Goal: Task Accomplishment & Management: Use online tool/utility

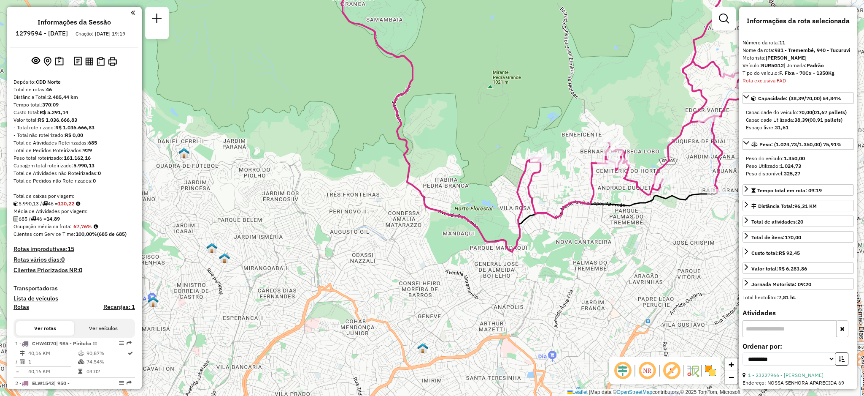
select select "**********"
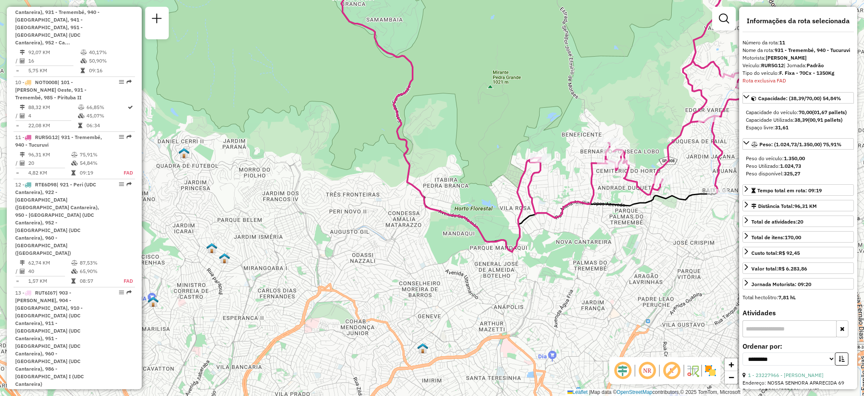
scroll to position [2481, 0]
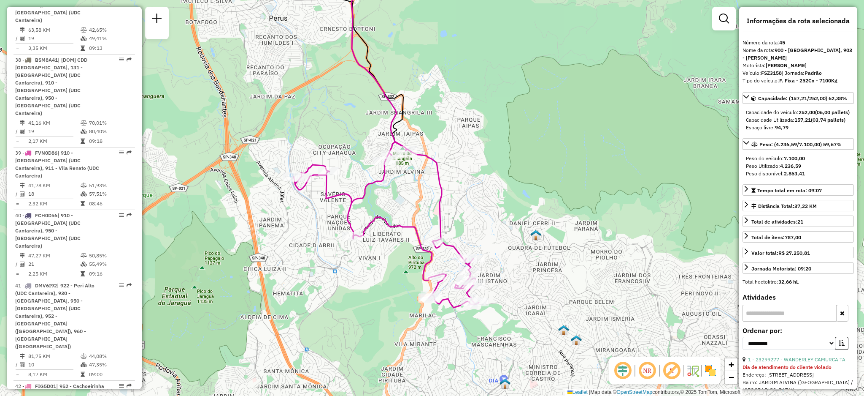
drag, startPoint x: 532, startPoint y: 286, endPoint x: 504, endPoint y: 251, distance: 45.0
click at [504, 251] on div "Janela de atendimento Grade de atendimento Capacidade Transportadoras Veículos …" at bounding box center [432, 198] width 864 height 396
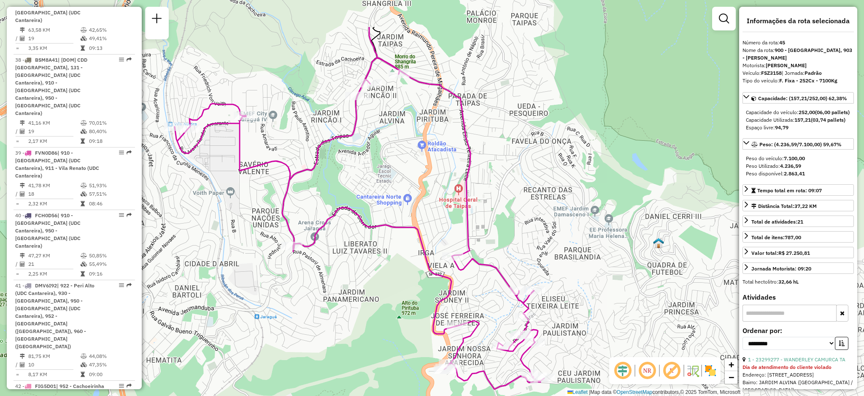
drag, startPoint x: 442, startPoint y: 232, endPoint x: 451, endPoint y: 233, distance: 9.3
click at [452, 246] on div "Janela de atendimento Grade de atendimento Capacidade Transportadoras Veículos …" at bounding box center [432, 198] width 864 height 396
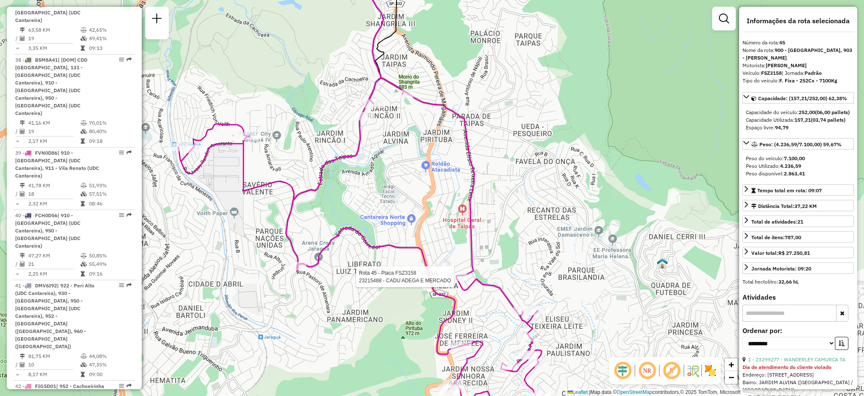
drag, startPoint x: 366, startPoint y: 194, endPoint x: 368, endPoint y: 208, distance: 13.7
click at [368, 208] on div "Rota 45 - Placa FSZ3158 23215488 - CADU ADEGA E MERCADO Janela de atendimento G…" at bounding box center [432, 198] width 864 height 396
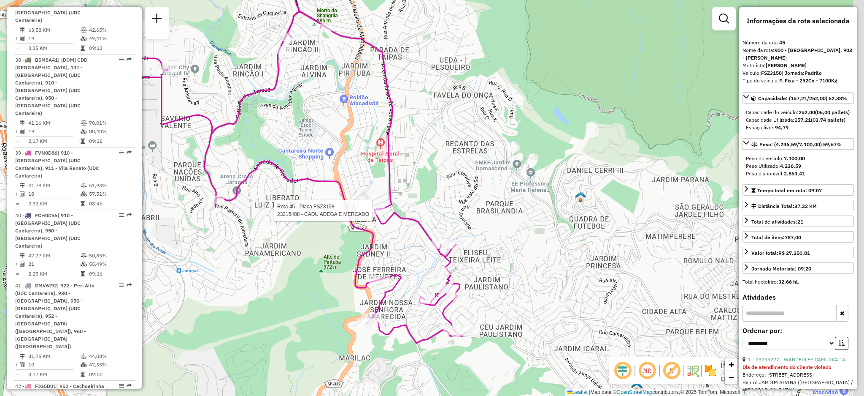
drag, startPoint x: 529, startPoint y: 254, endPoint x: 446, endPoint y: 187, distance: 106.8
click at [446, 187] on div "Rota 45 - Placa FSZ3158 23215488 - CADU ADEGA E MERCADO Janela de atendimento G…" at bounding box center [432, 198] width 864 height 396
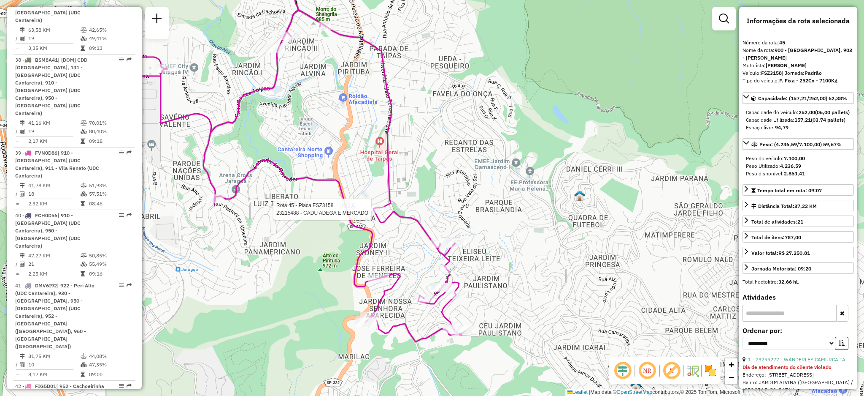
drag, startPoint x: 467, startPoint y: 215, endPoint x: 512, endPoint y: 220, distance: 45.0
click at [512, 220] on div "Rota 45 - Placa FSZ3158 23215488 - CADU ADEGA E MERCADO Janela de atendimento G…" at bounding box center [432, 198] width 864 height 396
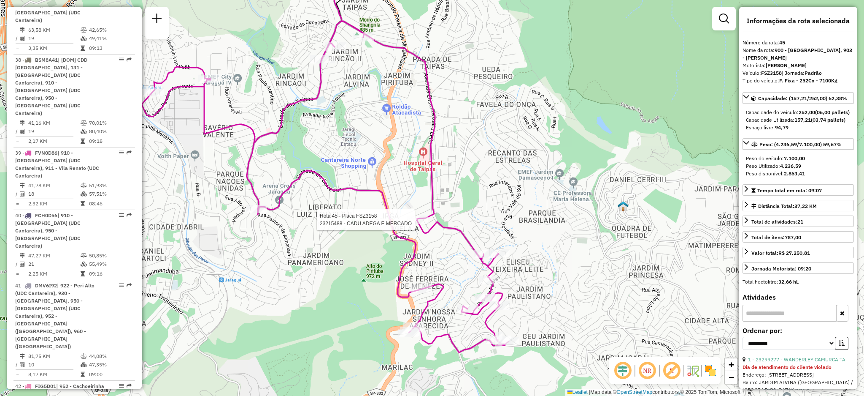
click at [336, 276] on div "Rota 45 - Placa FSZ3158 23215488 - CADU ADEGA E MERCADO Janela de atendimento G…" at bounding box center [432, 198] width 864 height 396
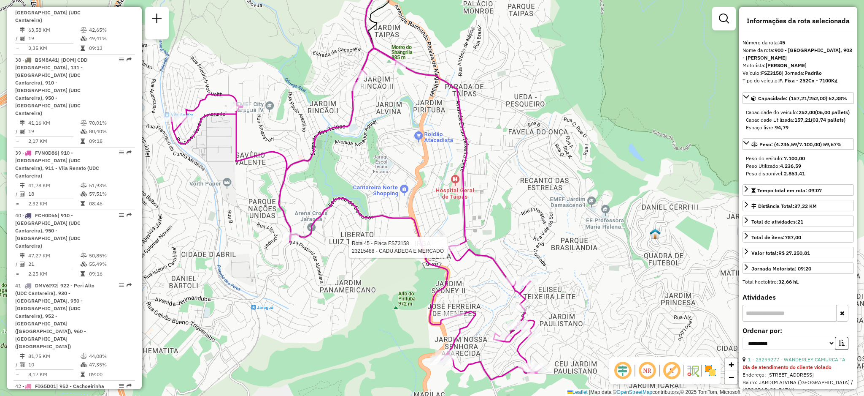
drag, startPoint x: 313, startPoint y: 250, endPoint x: 348, endPoint y: 279, distance: 45.2
click at [347, 279] on div "Rota 45 - Placa FSZ3158 23215488 - CADU ADEGA E MERCADO Janela de atendimento G…" at bounding box center [432, 198] width 864 height 396
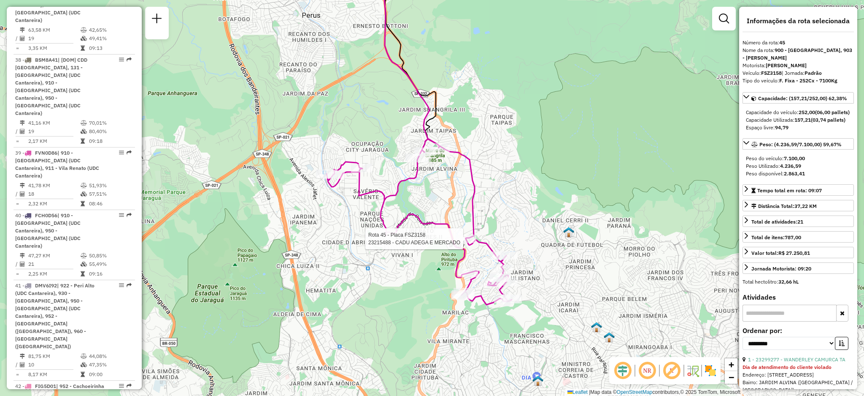
click at [577, 257] on div "Rota 45 - Placa FSZ3158 23215488 - CADU ADEGA E MERCADO Janela de atendimento G…" at bounding box center [432, 198] width 864 height 396
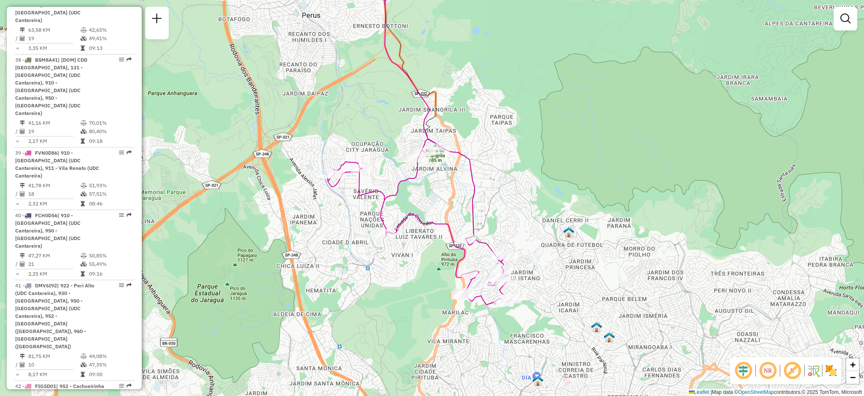
click at [751, 68] on div "Janela de atendimento Grade de atendimento Capacidade Transportadoras Veículos …" at bounding box center [432, 198] width 864 height 396
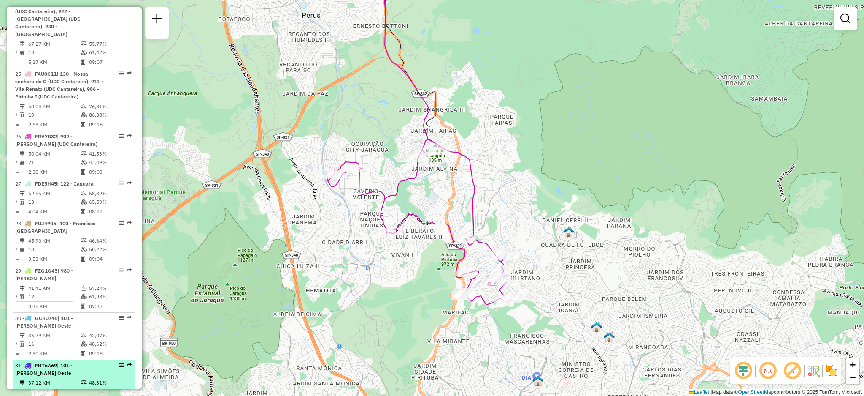
click at [127, 361] on div "31 - FHT6A69 | 101 - [PERSON_NAME] Oeste" at bounding box center [74, 368] width 118 height 15
select select "**********"
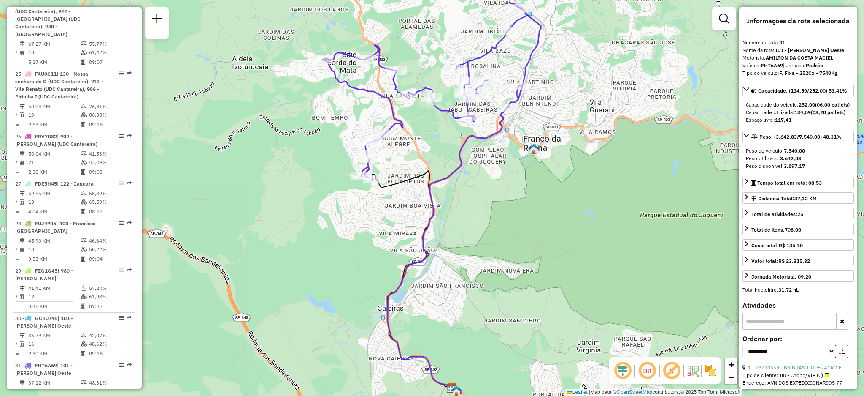
drag, startPoint x: 455, startPoint y: 167, endPoint x: 455, endPoint y: 204, distance: 37.1
click at [455, 204] on icon at bounding box center [448, 249] width 121 height 287
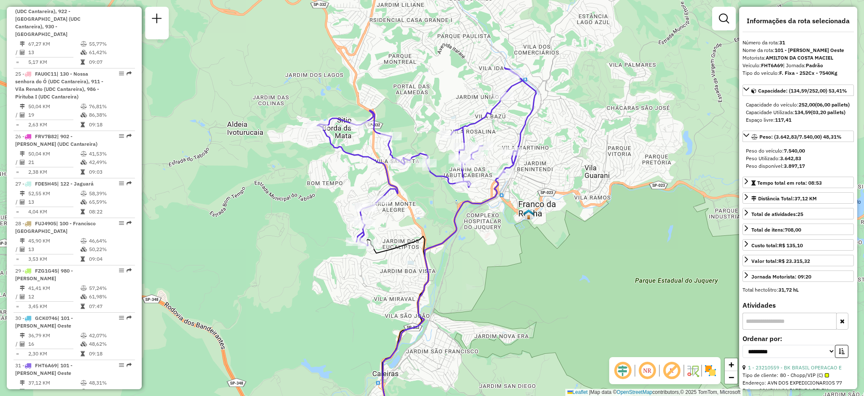
drag, startPoint x: 472, startPoint y: 98, endPoint x: 473, endPoint y: 106, distance: 8.1
click at [473, 106] on div "Janela de atendimento Grade de atendimento Capacidade Transportadoras Veículos …" at bounding box center [432, 198] width 864 height 396
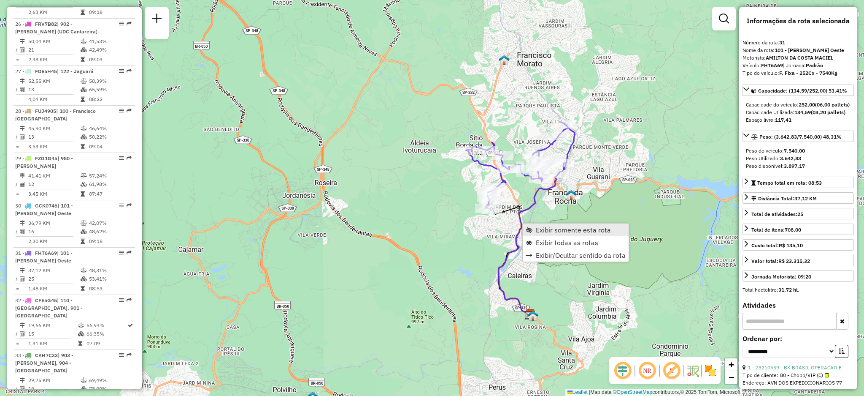
scroll to position [1940, 0]
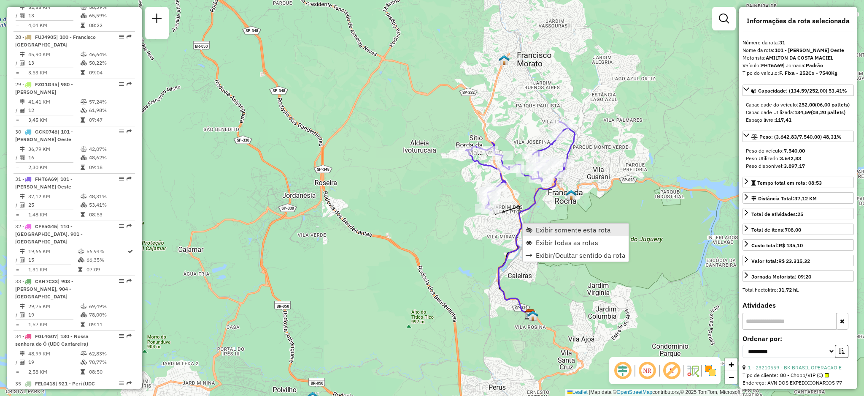
click at [525, 228] on link "Exibir somente esta rota" at bounding box center [576, 229] width 106 height 13
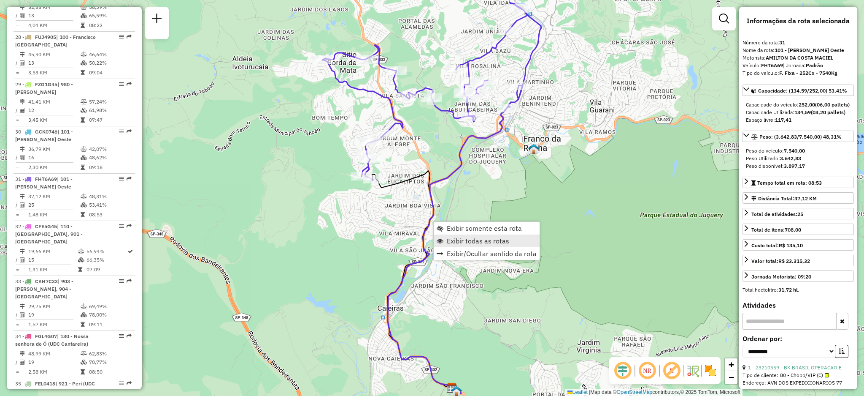
click at [451, 241] on span "Exibir todas as rotas" at bounding box center [478, 240] width 62 height 7
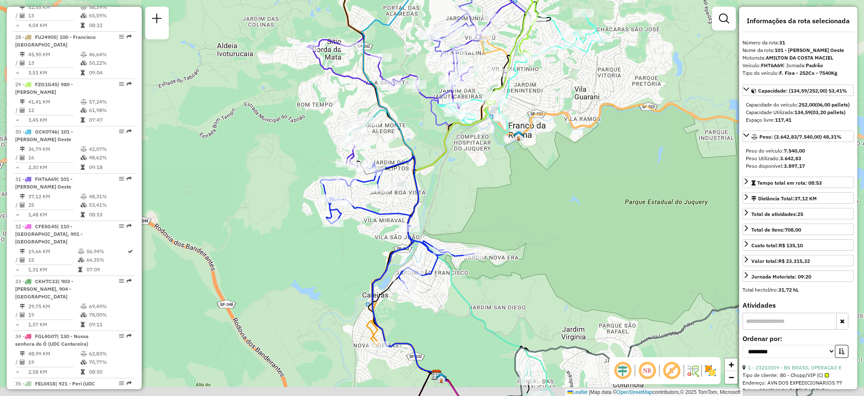
drag, startPoint x: 422, startPoint y: 217, endPoint x: 414, endPoint y: 208, distance: 12.3
click at [415, 210] on div "Janela de atendimento Grade de atendimento Capacidade Transportadoras Veículos …" at bounding box center [432, 198] width 864 height 396
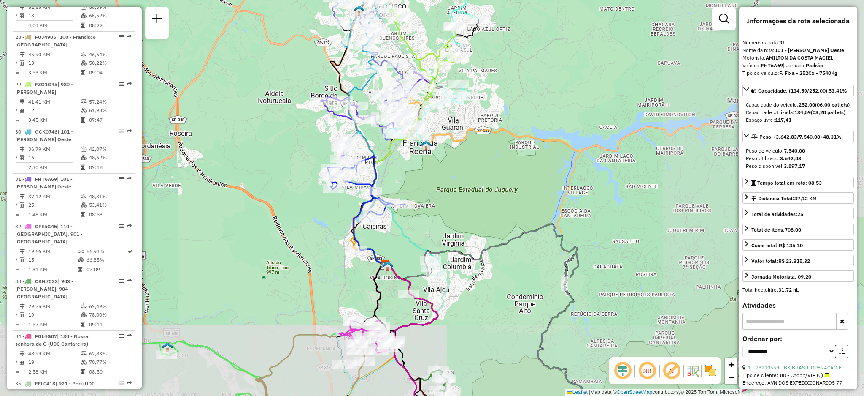
drag, startPoint x: 497, startPoint y: 238, endPoint x: 471, endPoint y: 219, distance: 32.6
click at [472, 222] on div "Janela de atendimento Grade de atendimento Capacidade Transportadoras Veículos …" at bounding box center [432, 198] width 864 height 396
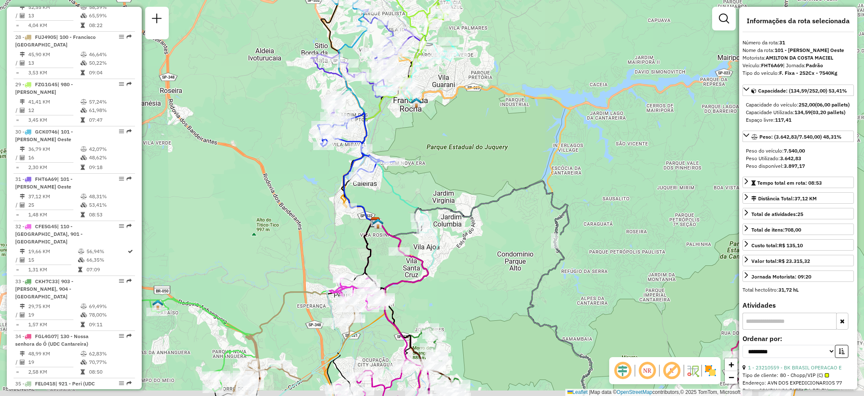
drag, startPoint x: 467, startPoint y: 270, endPoint x: 466, endPoint y: 235, distance: 35.0
click at [466, 236] on div "Janela de atendimento Grade de atendimento Capacidade Transportadoras Veículos …" at bounding box center [432, 198] width 864 height 396
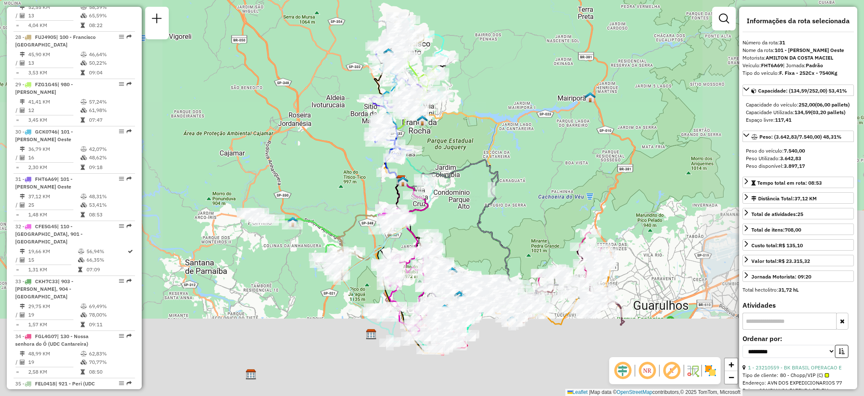
drag, startPoint x: 455, startPoint y: 227, endPoint x: 453, endPoint y: 211, distance: 15.3
click at [453, 211] on div "Janela de atendimento Grade de atendimento Capacidade Transportadoras Veículos …" at bounding box center [432, 198] width 864 height 396
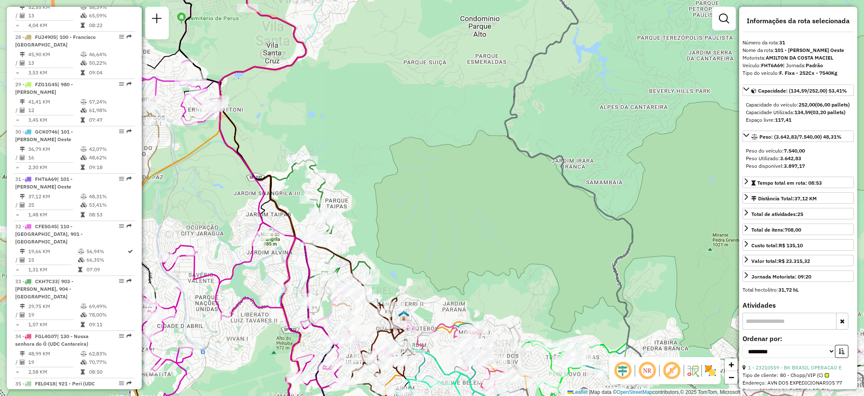
drag, startPoint x: 467, startPoint y: 285, endPoint x: 451, endPoint y: 149, distance: 137.3
click at [451, 149] on div "Janela de atendimento Grade de atendimento Capacidade Transportadoras Veículos …" at bounding box center [432, 198] width 864 height 396
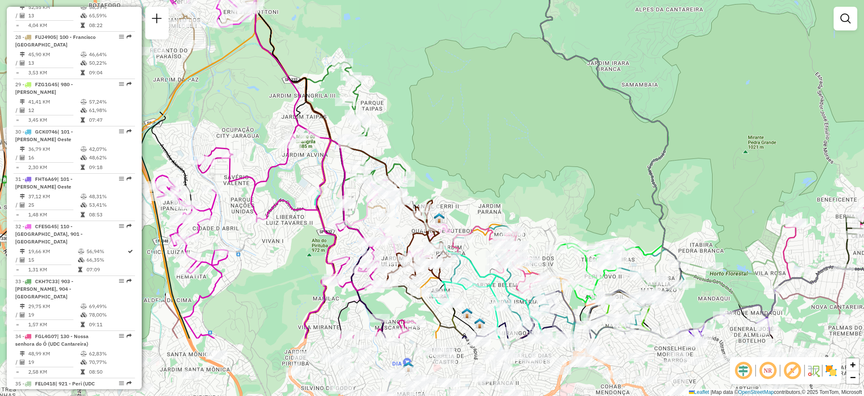
drag, startPoint x: 452, startPoint y: 193, endPoint x: 490, endPoint y: 66, distance: 132.0
click at [490, 66] on div "Janela de atendimento Grade de atendimento Capacidade Transportadoras Veículos …" at bounding box center [432, 198] width 864 height 396
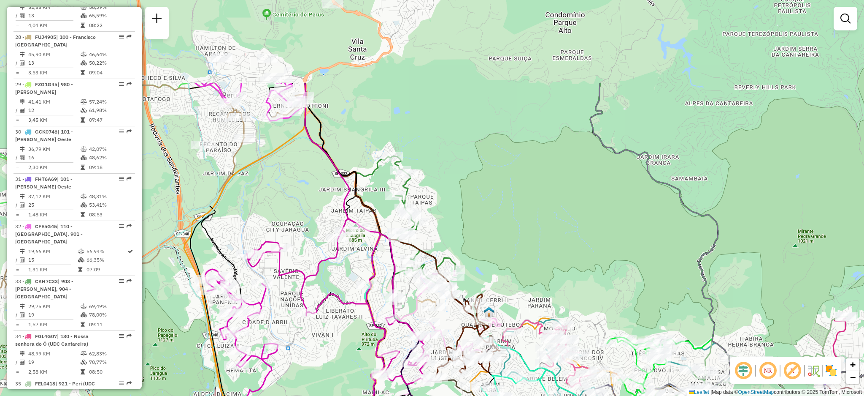
drag, startPoint x: 433, startPoint y: 87, endPoint x: 470, endPoint y: 192, distance: 112.1
click at [507, 232] on div "Janela de atendimento Grade de atendimento Capacidade Transportadoras Veículos …" at bounding box center [432, 198] width 864 height 396
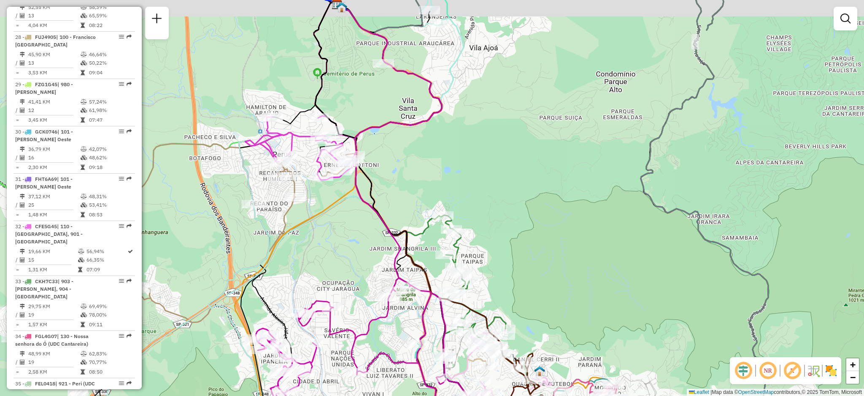
drag, startPoint x: 438, startPoint y: 161, endPoint x: 495, endPoint y: 222, distance: 83.0
click at [495, 222] on div "Janela de atendimento Grade de atendimento Capacidade Transportadoras Veículos …" at bounding box center [432, 198] width 864 height 396
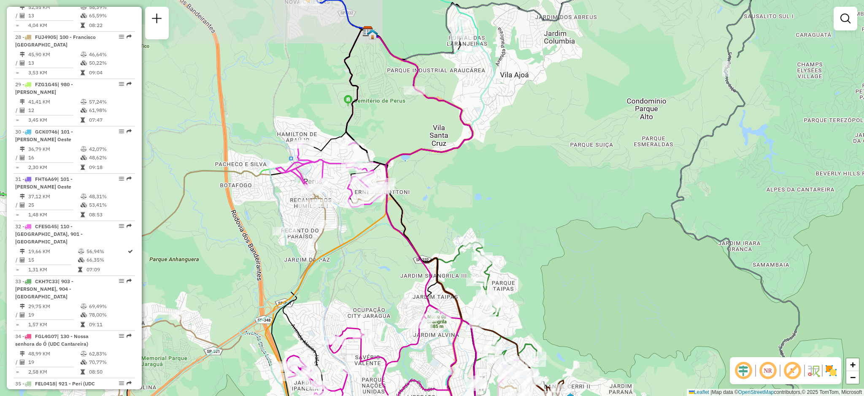
drag, startPoint x: 439, startPoint y: 139, endPoint x: 474, endPoint y: 195, distance: 65.0
click at [474, 195] on div "Janela de atendimento Grade de atendimento Capacidade Transportadoras Veículos …" at bounding box center [432, 198] width 864 height 396
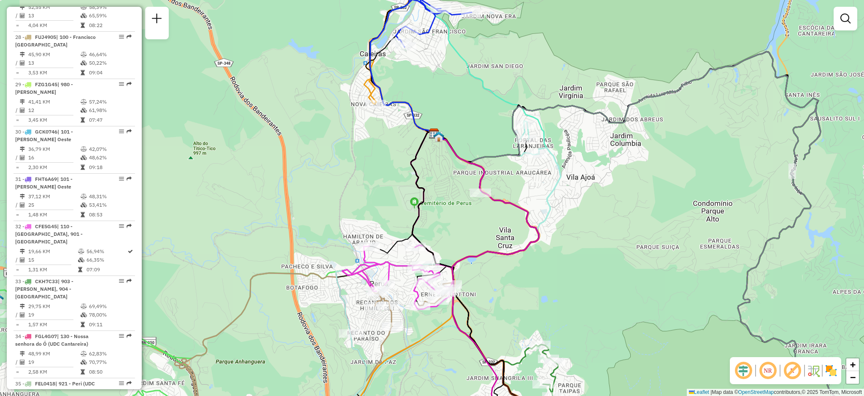
drag, startPoint x: 460, startPoint y: 116, endPoint x: 476, endPoint y: 160, distance: 47.1
click at [476, 160] on div "Rota 27 - Placa FDE5H45 23204177 - [PERSON_NAME] DE OLIVE Janela de atendimento…" at bounding box center [432, 198] width 864 height 396
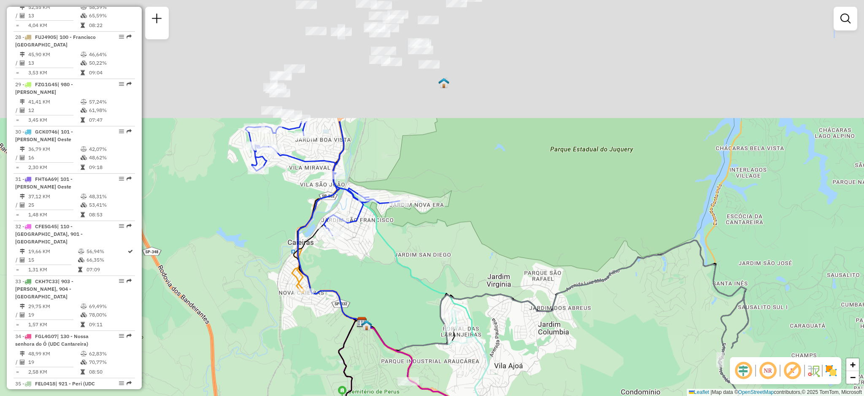
drag, startPoint x: 419, startPoint y: 146, endPoint x: 376, endPoint y: 284, distance: 144.2
click at [376, 284] on div "Janela de atendimento Grade de atendimento Capacidade Transportadoras Veículos …" at bounding box center [432, 198] width 864 height 396
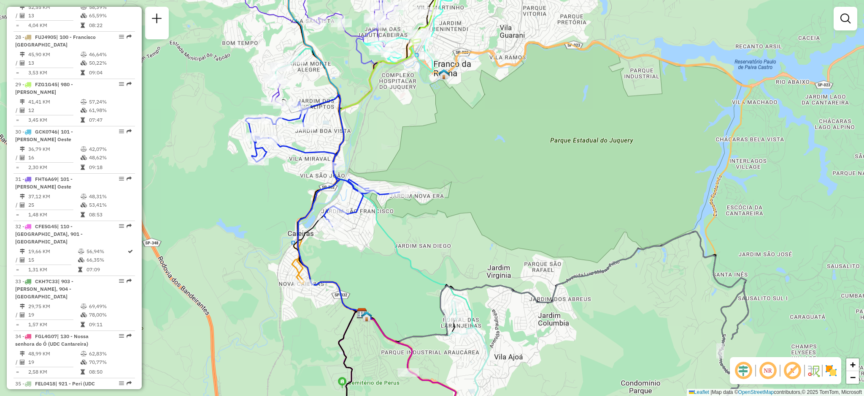
drag, startPoint x: 343, startPoint y: 211, endPoint x: 350, endPoint y: 195, distance: 17.6
click at [349, 195] on div "Janela de atendimento Grade de atendimento Capacidade Transportadoras Veículos …" at bounding box center [432, 198] width 864 height 396
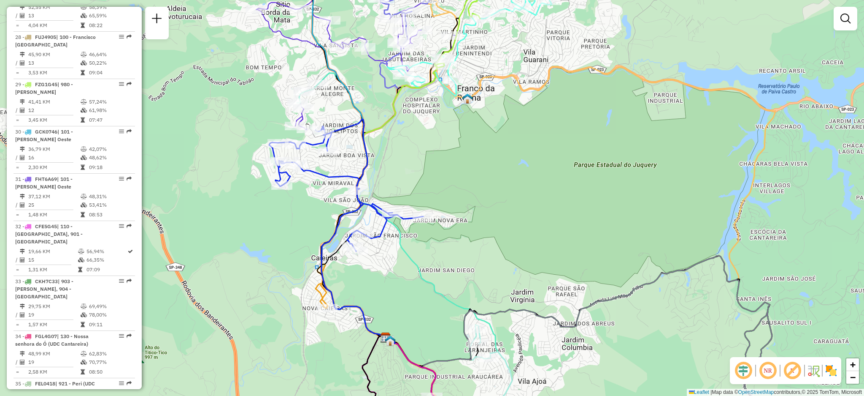
drag, startPoint x: 446, startPoint y: 167, endPoint x: 449, endPoint y: 172, distance: 6.1
click at [449, 172] on div "Janela de atendimento Grade de atendimento Capacidade Transportadoras Veículos …" at bounding box center [432, 198] width 864 height 396
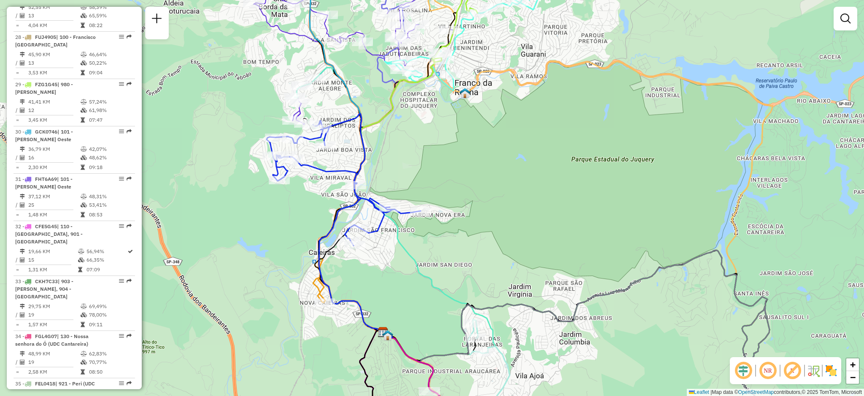
drag, startPoint x: 459, startPoint y: 179, endPoint x: 456, endPoint y: 163, distance: 16.3
click at [456, 163] on div "Janela de atendimento Grade de atendimento Capacidade Transportadoras Veículos …" at bounding box center [432, 198] width 864 height 396
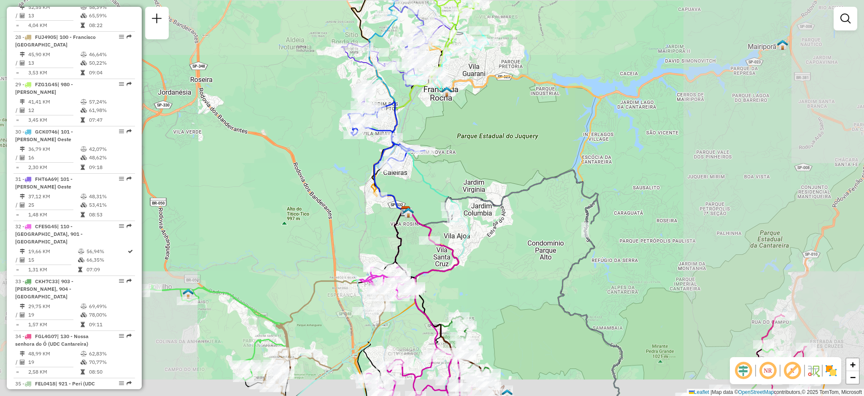
drag, startPoint x: 469, startPoint y: 214, endPoint x: 455, endPoint y: 182, distance: 35.7
click at [455, 182] on div "Janela de atendimento Grade de atendimento Capacidade Transportadoras Veículos …" at bounding box center [432, 198] width 864 height 396
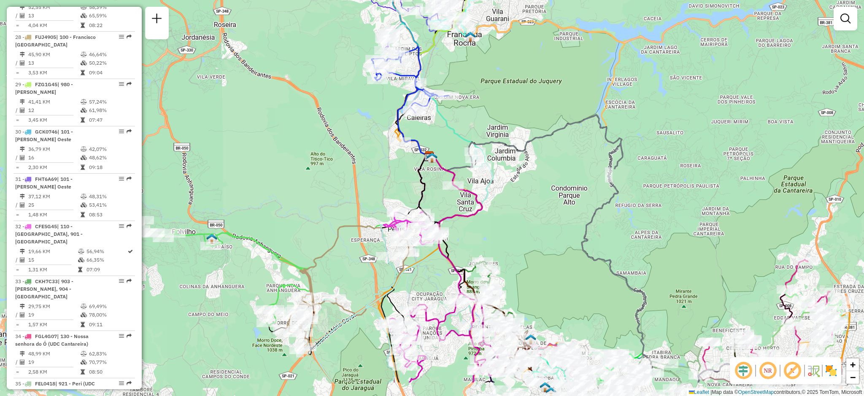
drag, startPoint x: 548, startPoint y: 188, endPoint x: 561, endPoint y: 130, distance: 58.9
click at [561, 130] on div "Janela de atendimento Grade de atendimento Capacidade Transportadoras Veículos …" at bounding box center [432, 198] width 864 height 396
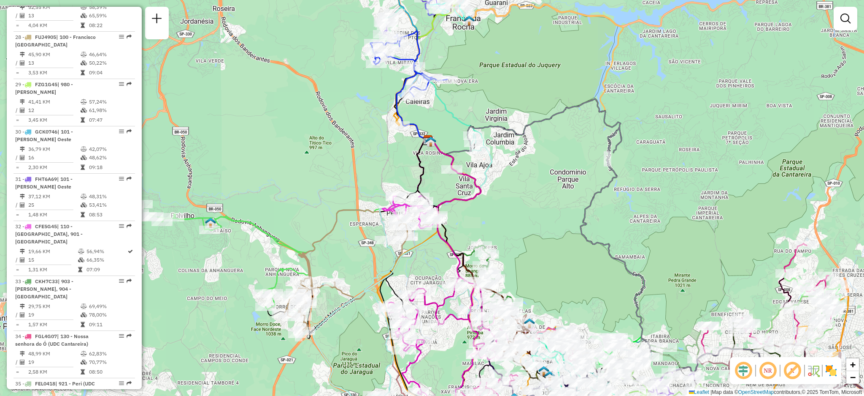
drag, startPoint x: 605, startPoint y: 186, endPoint x: 593, endPoint y: 141, distance: 47.3
click at [593, 141] on icon at bounding box center [539, 237] width 222 height 277
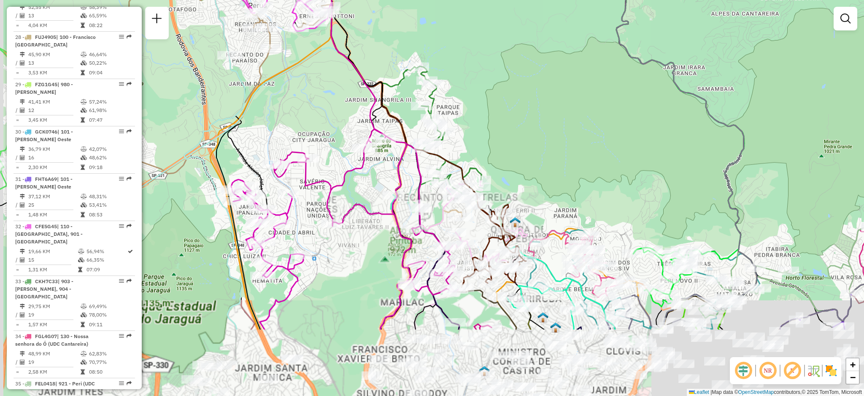
drag, startPoint x: 488, startPoint y: 222, endPoint x: 592, endPoint y: 79, distance: 178.0
click at [592, 79] on div "Janela de atendimento Grade de atendimento Capacidade Transportadoras Veículos …" at bounding box center [432, 198] width 864 height 396
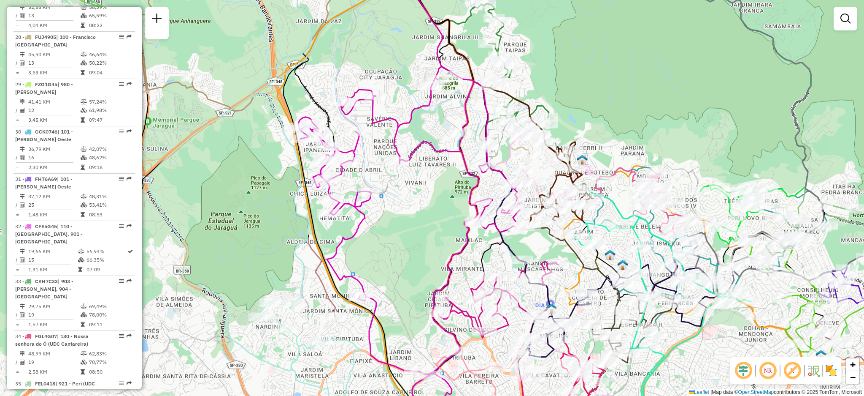
select select "**********"
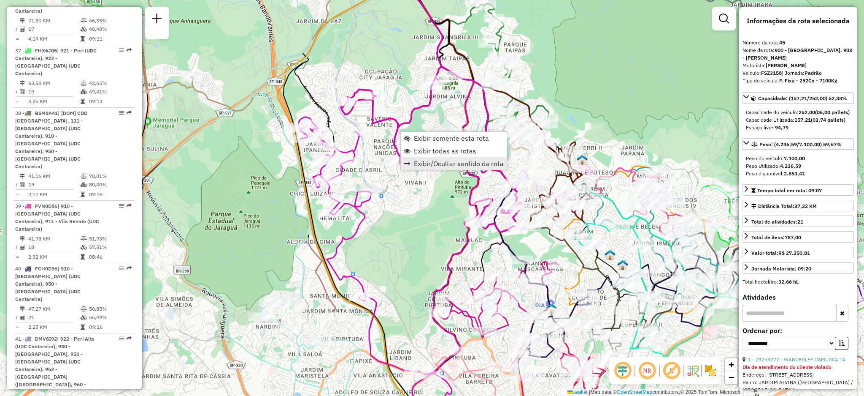
scroll to position [2481, 0]
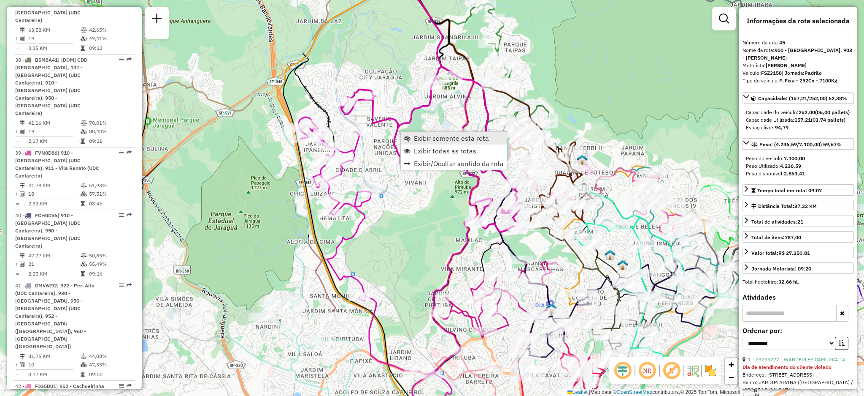
click at [425, 137] on span "Exibir somente esta rota" at bounding box center [451, 138] width 75 height 7
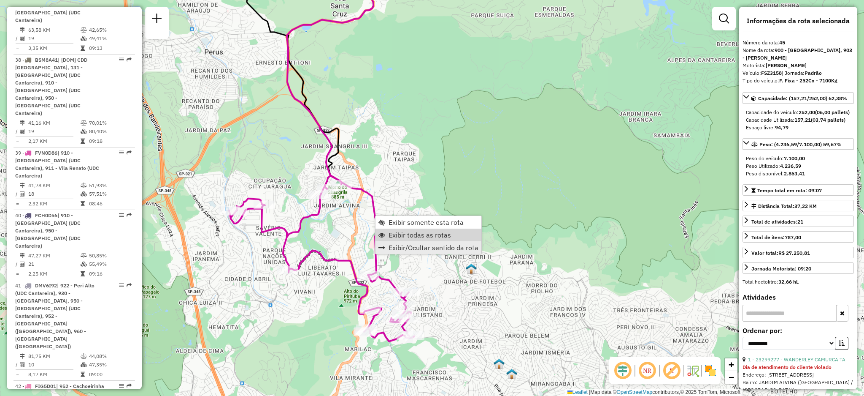
drag, startPoint x: 394, startPoint y: 234, endPoint x: 416, endPoint y: 253, distance: 29.3
click at [394, 233] on span "Exibir todas as rotas" at bounding box center [420, 234] width 62 height 7
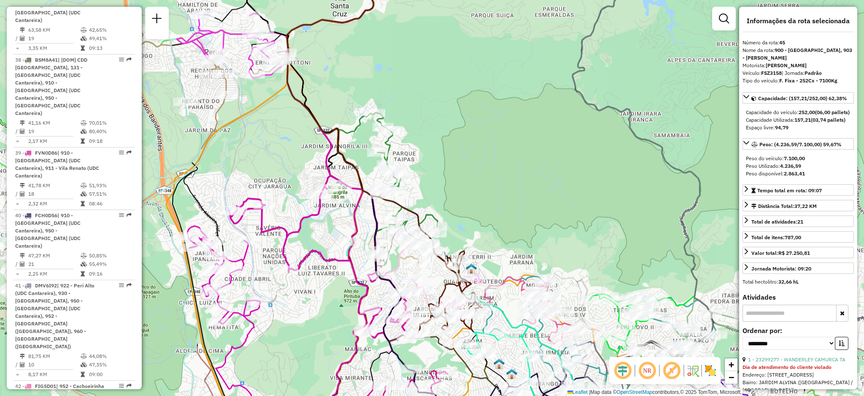
drag, startPoint x: 431, startPoint y: 185, endPoint x: 437, endPoint y: 175, distance: 12.2
click at [437, 176] on div "Rota 13 - Placa RUT6I67 23215872 - [PERSON_NAME] DA S Rota 13 - Placa RUT6I67 2…" at bounding box center [432, 198] width 864 height 396
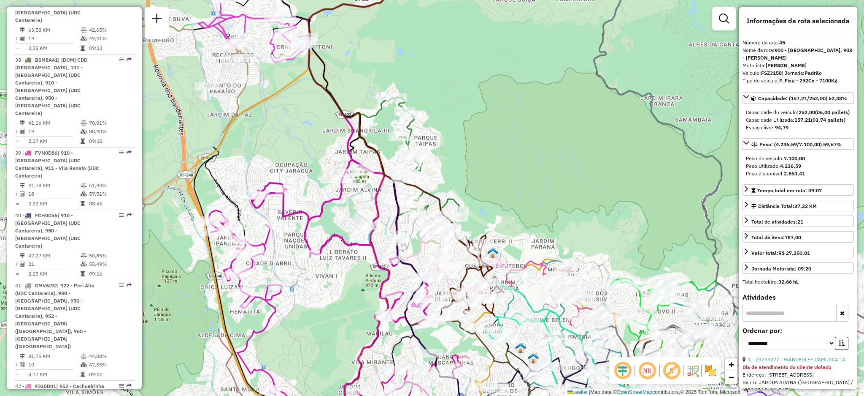
scroll to position [1848, 0]
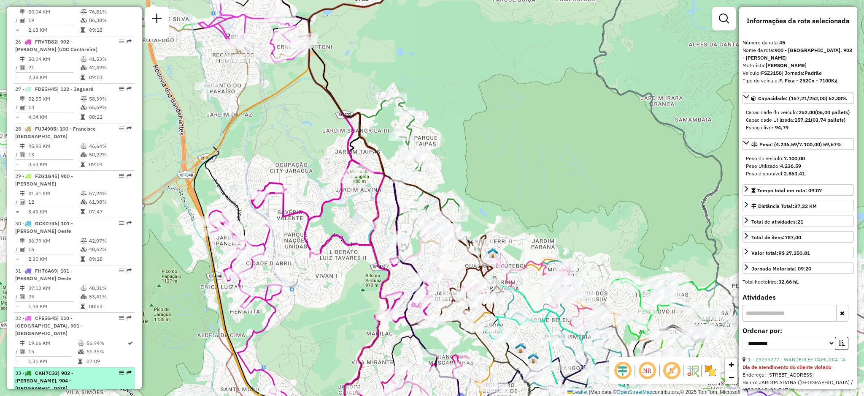
click at [127, 370] on em at bounding box center [129, 372] width 5 height 5
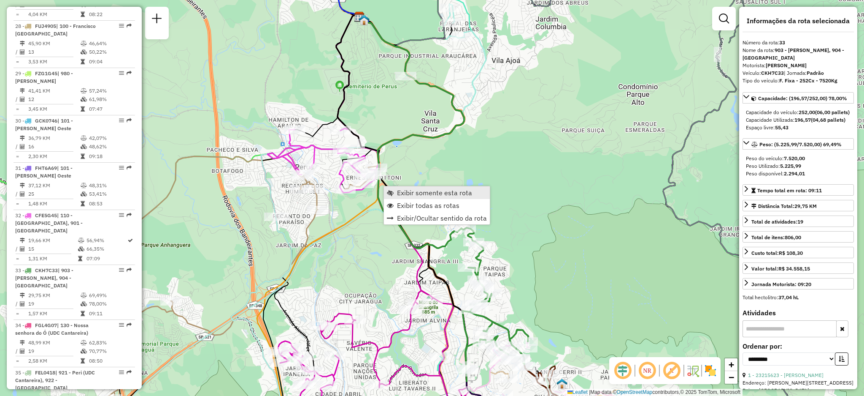
scroll to position [2034, 0]
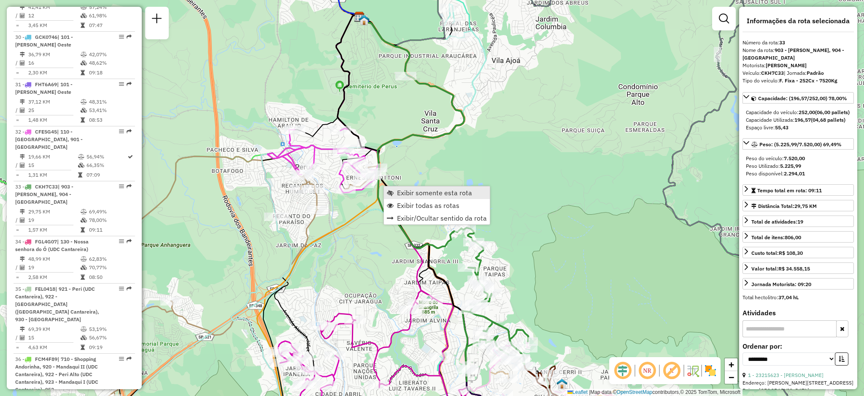
click at [390, 188] on link "Exibir somente esta rota" at bounding box center [437, 192] width 106 height 13
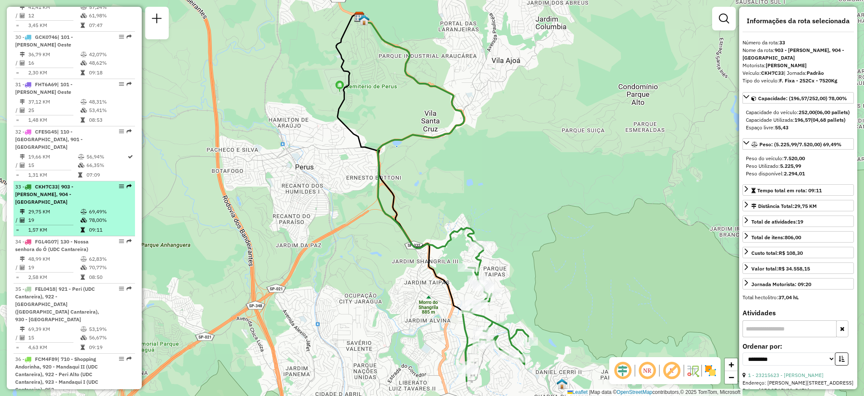
click at [127, 184] on em at bounding box center [129, 186] width 5 height 5
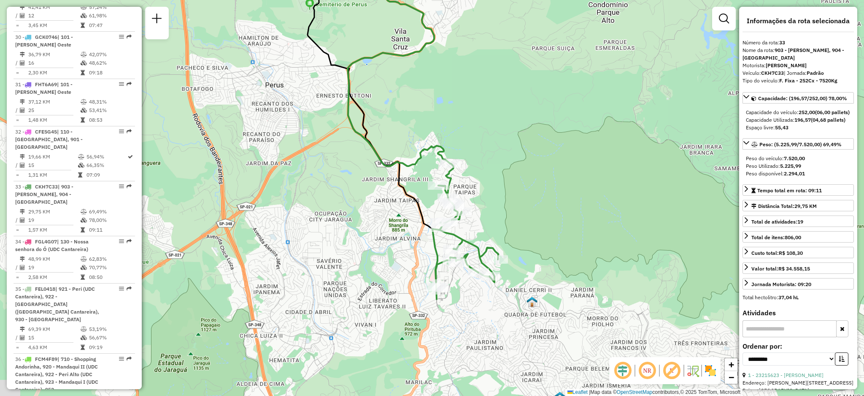
drag, startPoint x: 511, startPoint y: 274, endPoint x: 491, endPoint y: 220, distance: 57.4
click at [491, 220] on div "Janela de atendimento Grade de atendimento Capacidade Transportadoras Veículos …" at bounding box center [432, 198] width 864 height 396
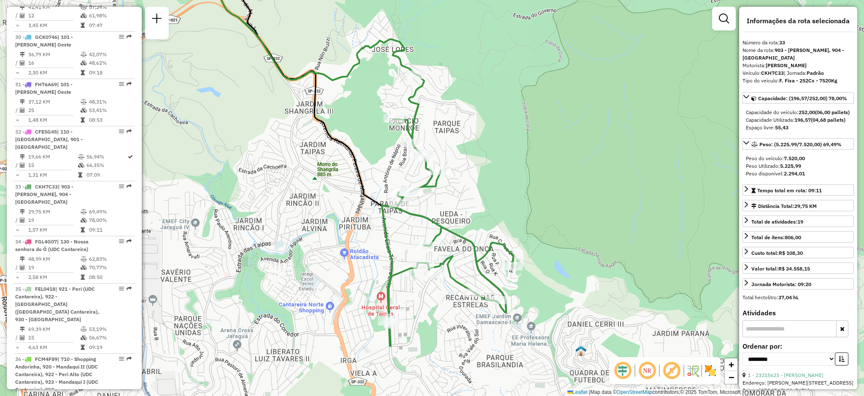
click at [428, 174] on icon at bounding box center [448, 210] width 132 height 271
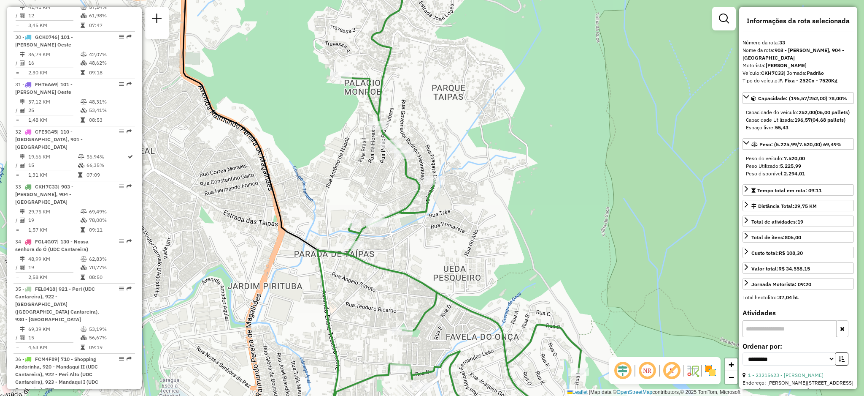
drag, startPoint x: 411, startPoint y: 131, endPoint x: 421, endPoint y: 152, distance: 23.6
click at [421, 152] on div "Janela de atendimento Grade de atendimento Capacidade Transportadoras Veículos …" at bounding box center [432, 198] width 864 height 396
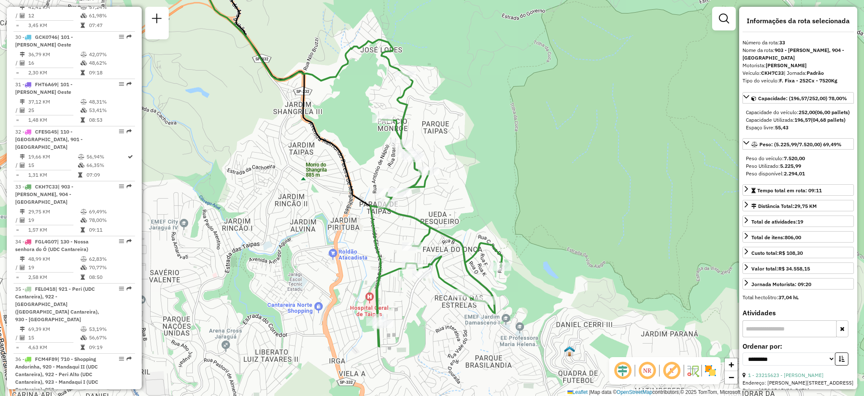
drag, startPoint x: 474, startPoint y: 236, endPoint x: 460, endPoint y: 214, distance: 25.8
click at [461, 216] on div "Janela de atendimento Grade de atendimento Capacidade Transportadoras Veículos …" at bounding box center [432, 198] width 864 height 396
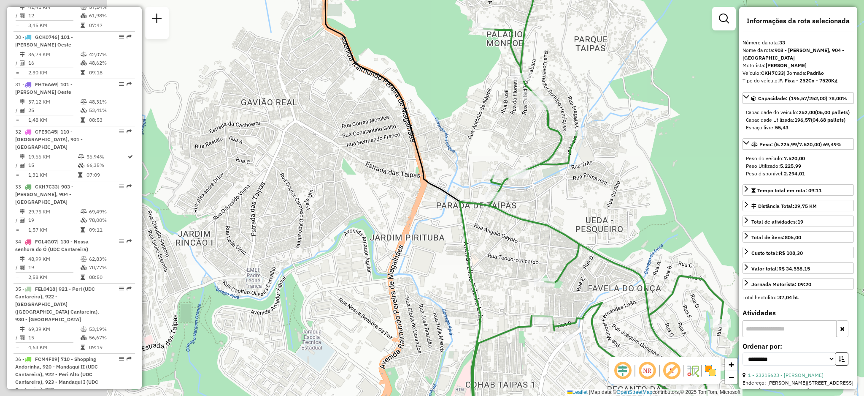
drag, startPoint x: 415, startPoint y: 105, endPoint x: 585, endPoint y: 87, distance: 170.6
click at [586, 115] on div "Janela de atendimento Grade de atendimento Capacidade Transportadoras Veículos …" at bounding box center [432, 198] width 864 height 396
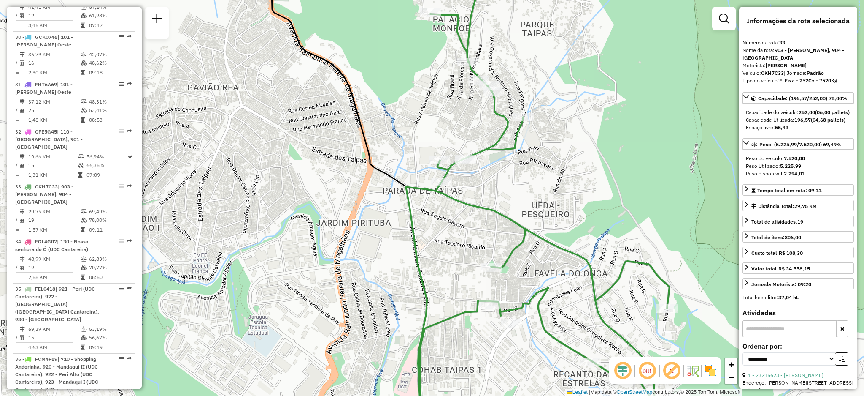
drag, startPoint x: 511, startPoint y: 84, endPoint x: 455, endPoint y: 74, distance: 56.7
click at [455, 74] on div "Janela de atendimento Grade de atendimento Capacidade Transportadoras Veículos …" at bounding box center [432, 198] width 864 height 396
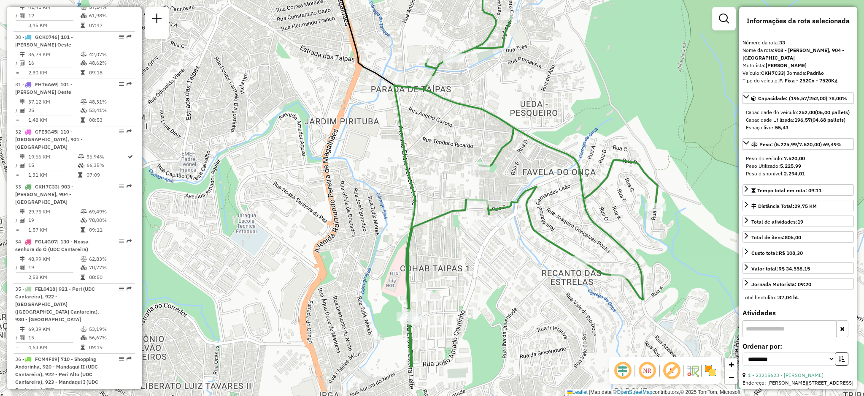
drag, startPoint x: 443, startPoint y: 278, endPoint x: 447, endPoint y: 301, distance: 24.0
click at [447, 301] on div "Janela de atendimento Grade de atendimento Capacidade Transportadoras Veículos …" at bounding box center [432, 198] width 864 height 396
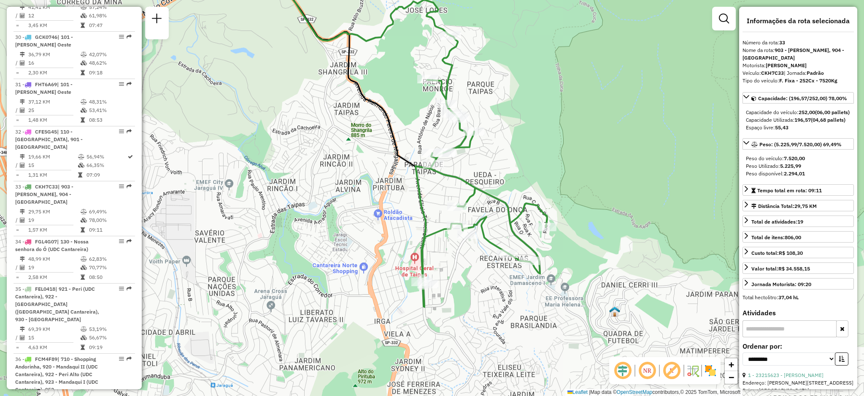
drag, startPoint x: 470, startPoint y: 161, endPoint x: 466, endPoint y: 166, distance: 6.3
click at [466, 166] on div "Janela de atendimento Grade de atendimento Capacidade Transportadoras Veículos …" at bounding box center [432, 198] width 864 height 396
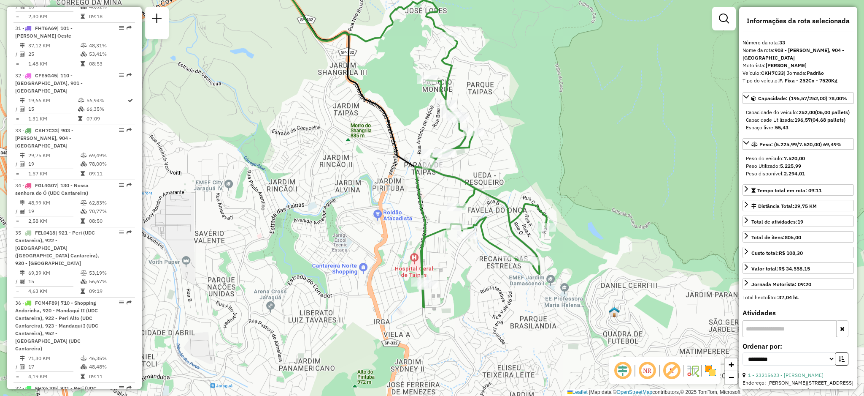
drag, startPoint x: 482, startPoint y: 249, endPoint x: 477, endPoint y: 250, distance: 5.6
click at [477, 250] on div "Janela de atendimento Grade de atendimento Capacidade Transportadoras Veículos …" at bounding box center [432, 198] width 864 height 396
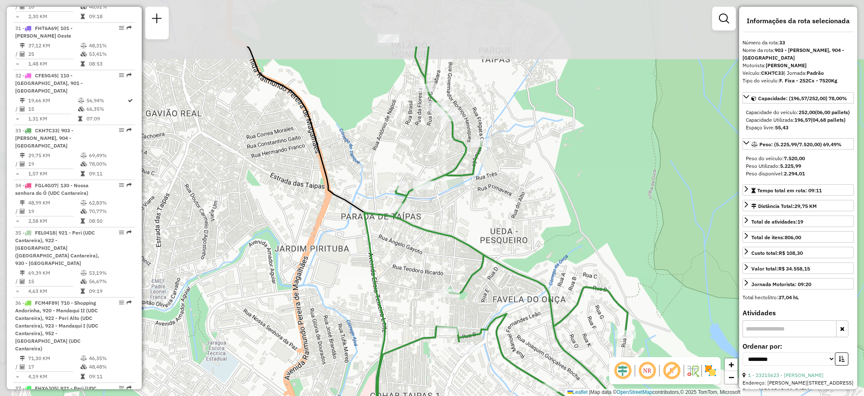
drag, startPoint x: 461, startPoint y: 171, endPoint x: 471, endPoint y: 236, distance: 65.1
click at [471, 235] on div "Janela de atendimento Grade de atendimento Capacidade Transportadoras Veículos …" at bounding box center [432, 198] width 864 height 396
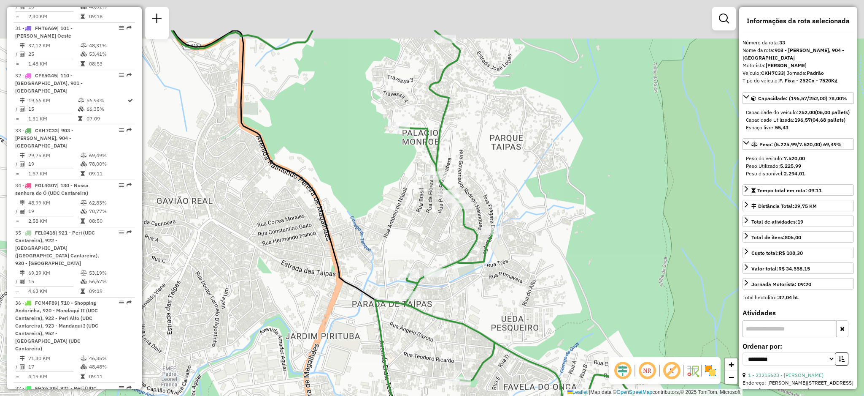
drag, startPoint x: 469, startPoint y: 187, endPoint x: 477, endPoint y: 228, distance: 42.1
click at [477, 228] on icon at bounding box center [507, 271] width 264 height 467
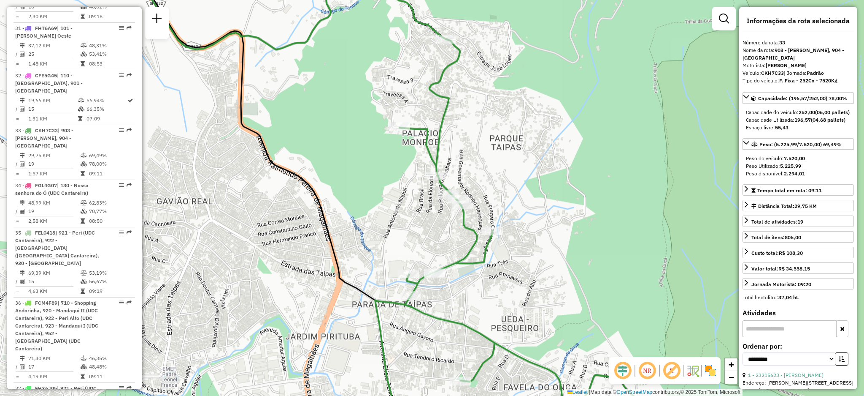
drag, startPoint x: 462, startPoint y: 300, endPoint x: 344, endPoint y: 181, distance: 167.1
click at [344, 181] on div "Janela de atendimento Grade de atendimento Capacidade Transportadoras Veículos …" at bounding box center [432, 198] width 864 height 396
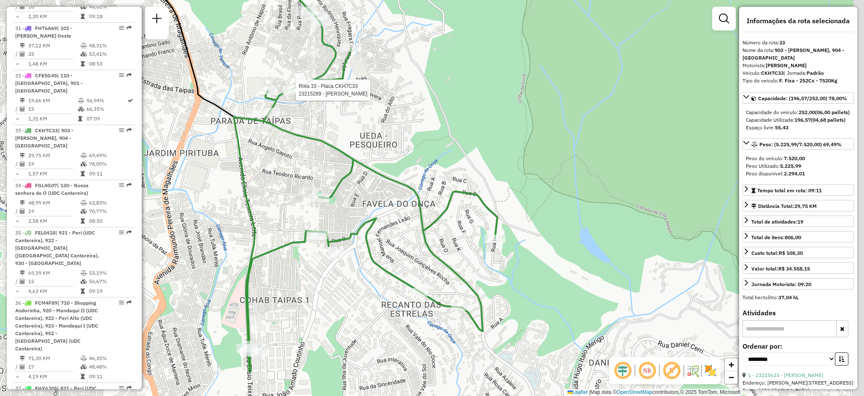
drag, startPoint x: 462, startPoint y: 225, endPoint x: 462, endPoint y: 218, distance: 6.8
click at [462, 218] on div "Rota 33 - Placa CKH7C33 23215289 - MARIA APARECIDA XAVI Janela de atendimento G…" at bounding box center [432, 198] width 864 height 396
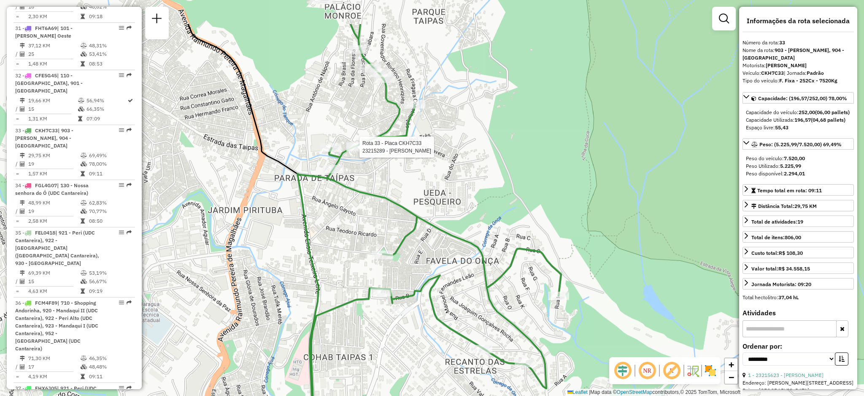
drag, startPoint x: 462, startPoint y: 218, endPoint x: 536, endPoint y: 283, distance: 98.7
click at [538, 293] on div "Rota 33 - Placa CKH7C33 23215289 - MARIA APARECIDA XAVI Janela de atendimento G…" at bounding box center [432, 198] width 864 height 396
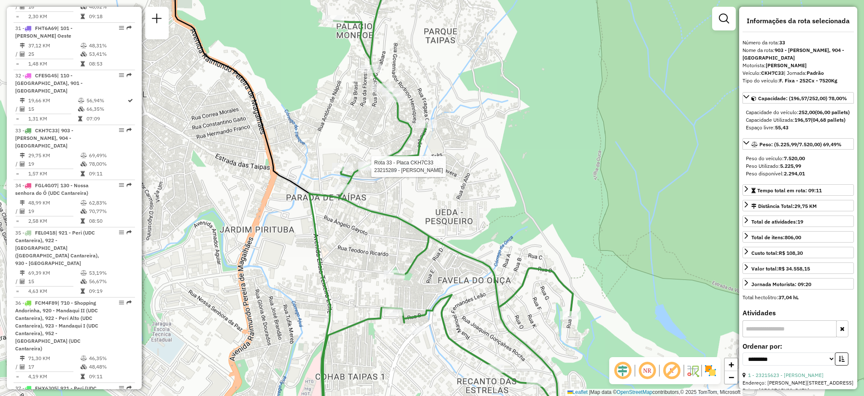
drag, startPoint x: 356, startPoint y: 40, endPoint x: 382, endPoint y: 91, distance: 57.2
click at [382, 91] on icon at bounding box center [441, 205] width 264 height 475
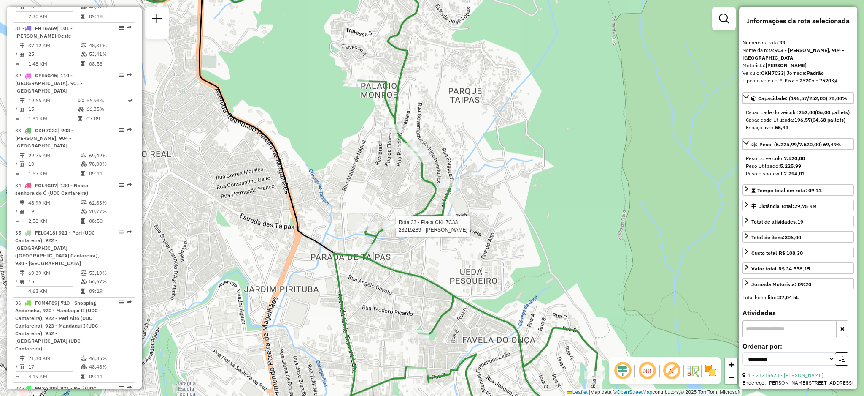
drag, startPoint x: 416, startPoint y: 37, endPoint x: 411, endPoint y: 61, distance: 24.6
click at [410, 67] on div "Rota 33 - Placa CKH7C33 23215289 - MARIA APARECIDA XAVI Janela de atendimento G…" at bounding box center [432, 198] width 864 height 396
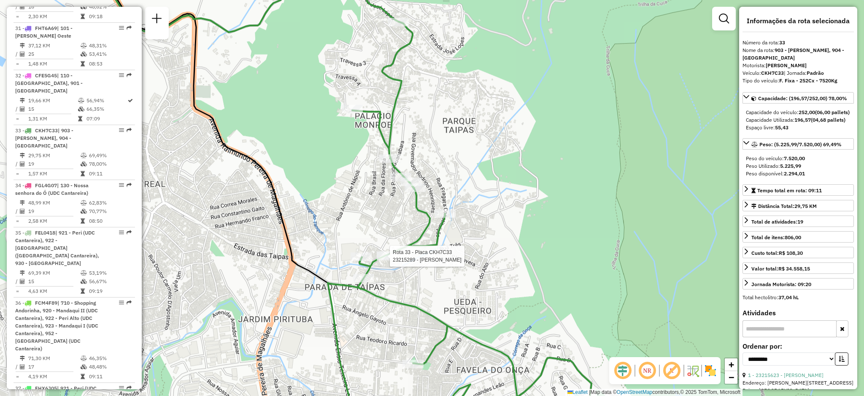
drag, startPoint x: 429, startPoint y: 163, endPoint x: 433, endPoint y: 133, distance: 29.8
click at [433, 133] on div "Rota 33 - Placa CKH7C33 23215289 - MARIA APARECIDA XAVI Janela de atendimento G…" at bounding box center [432, 198] width 864 height 396
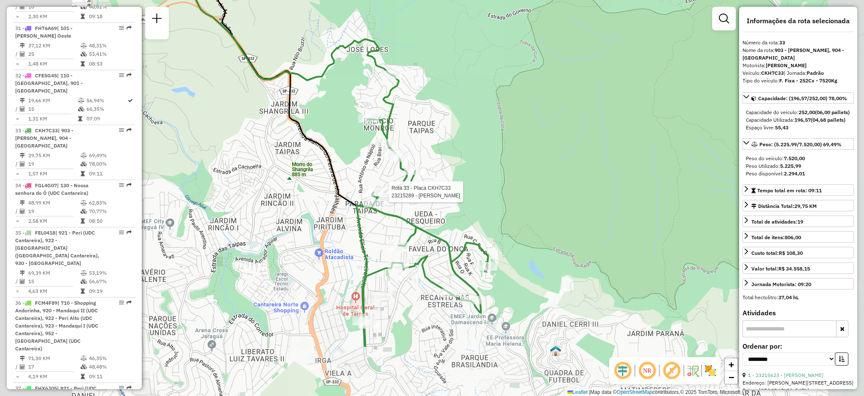
drag, startPoint x: 406, startPoint y: 272, endPoint x: 377, endPoint y: 231, distance: 49.4
click at [388, 241] on div at bounding box center [398, 245] width 21 height 8
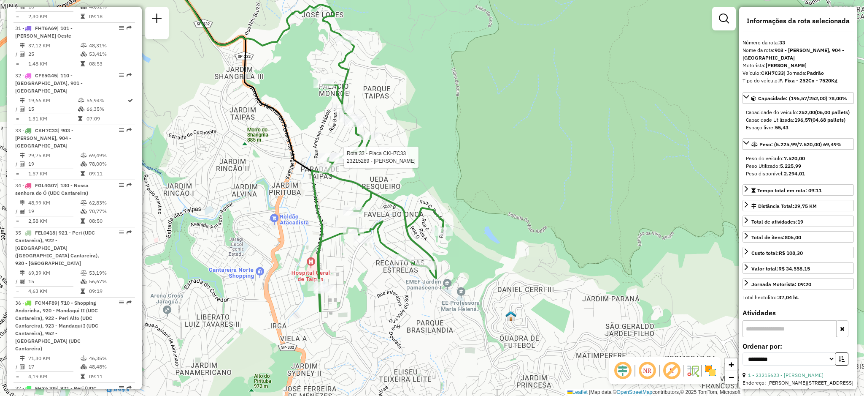
click at [392, 169] on div "Rota 33 - Placa CKH7C33 23215289 - MARIA APARECIDA XAVI Janela de atendimento G…" at bounding box center [432, 198] width 864 height 396
